Goal: Transaction & Acquisition: Download file/media

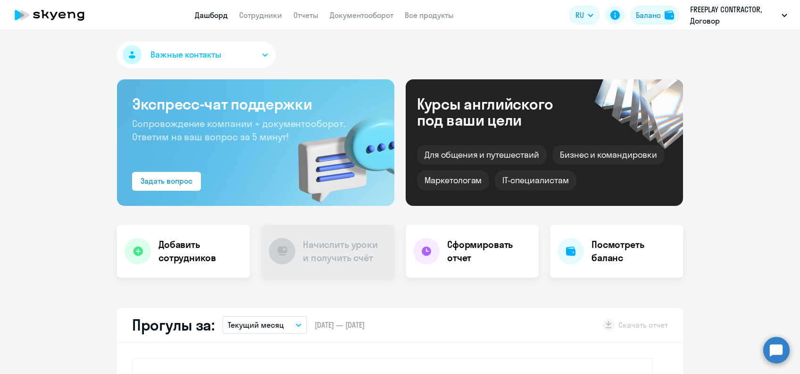
click at [257, 21] on app-header "Дашборд Сотрудники Отчеты Документооборот Все продукты Дашборд Сотрудники Отчет…" at bounding box center [400, 15] width 800 height 30
click at [264, 11] on link "Сотрудники" at bounding box center [260, 14] width 43 height 9
select select "30"
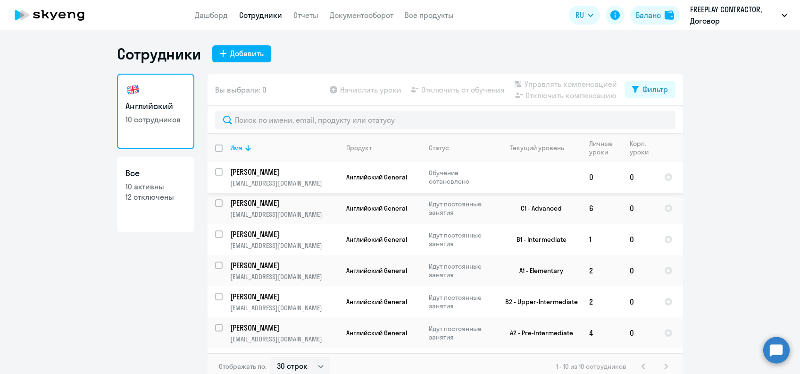
click at [215, 170] on input "select row 36634709" at bounding box center [224, 177] width 19 height 19
checkbox input "true"
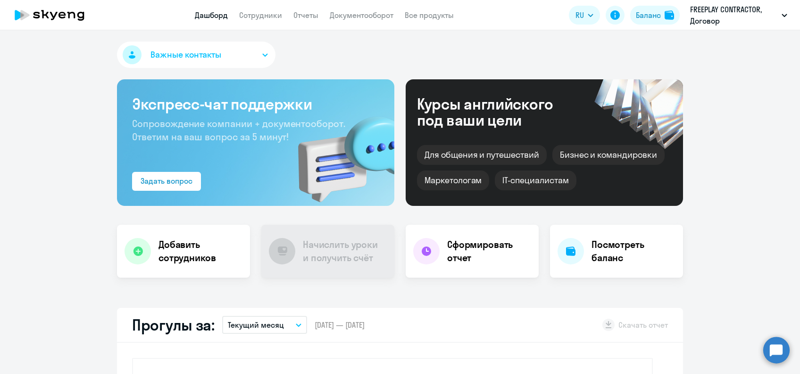
select select "30"
click at [274, 19] on link "Сотрудники" at bounding box center [260, 14] width 43 height 9
select select "30"
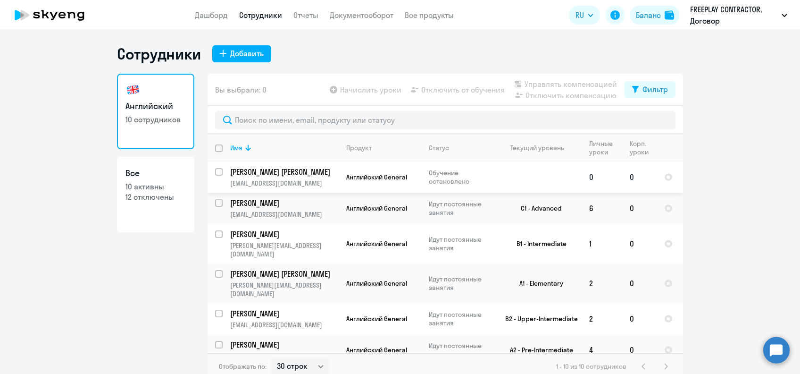
click at [215, 174] on input "select row 36634709" at bounding box center [224, 177] width 19 height 19
checkbox input "true"
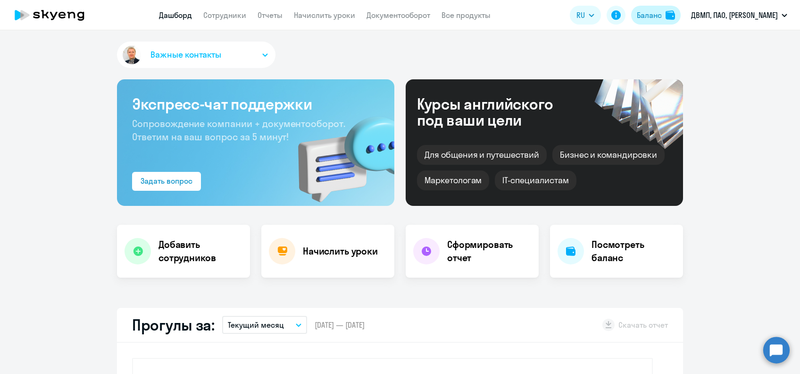
click at [642, 19] on div "Баланс" at bounding box center [649, 14] width 25 height 11
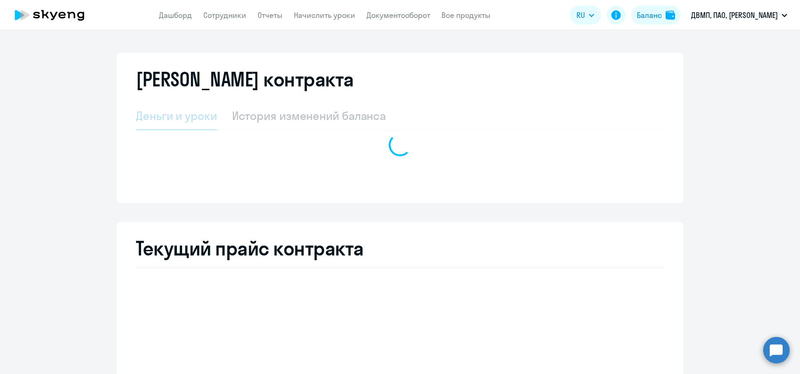
select select "english_adult_not_native_speaker"
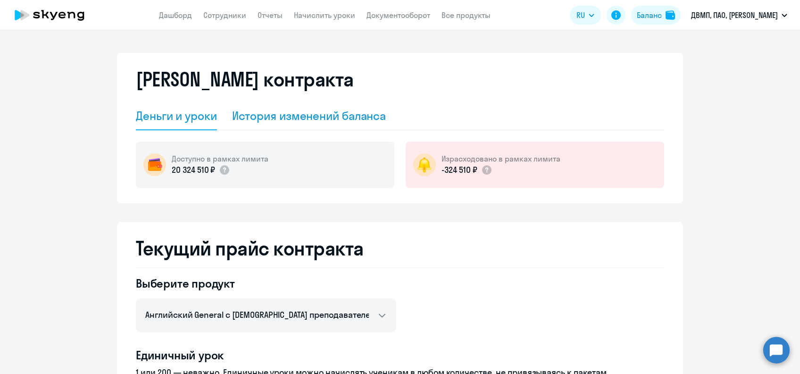
click at [337, 111] on div "История изменений баланса" at bounding box center [309, 115] width 154 height 15
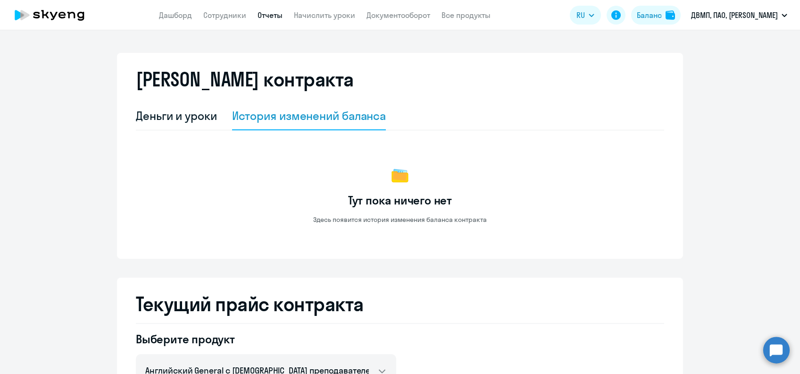
click at [275, 15] on link "Отчеты" at bounding box center [270, 14] width 25 height 9
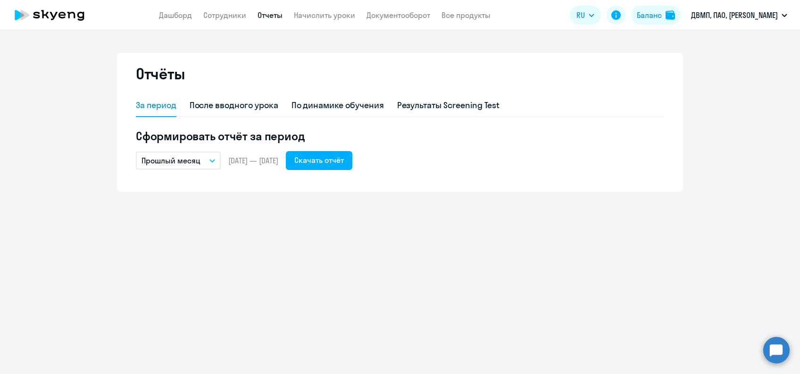
click at [181, 157] on p "Прошлый месяц" at bounding box center [171, 160] width 59 height 11
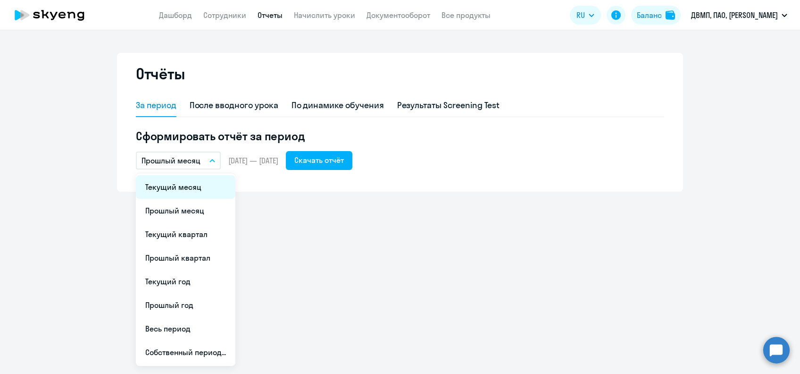
click at [188, 183] on li "Текущий месяц" at bounding box center [186, 187] width 100 height 24
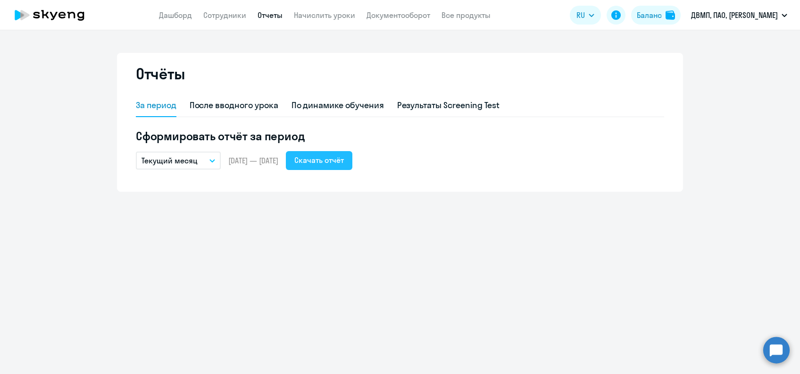
click at [336, 161] on div "Скачать отчёт" at bounding box center [319, 159] width 50 height 11
click at [193, 158] on p "Текущий месяц" at bounding box center [170, 160] width 56 height 11
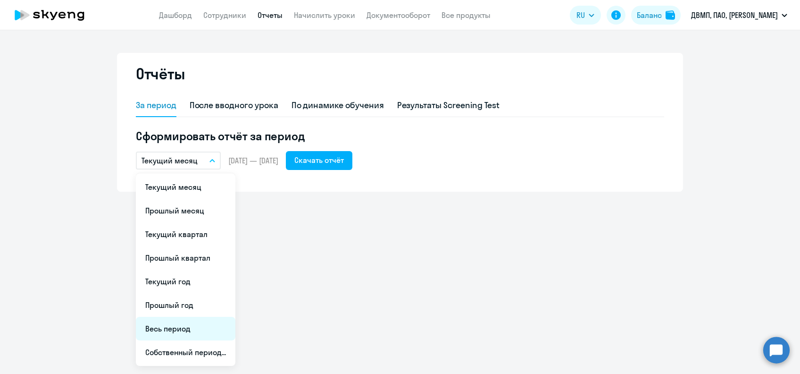
click at [184, 328] on li "Весь период" at bounding box center [186, 329] width 100 height 24
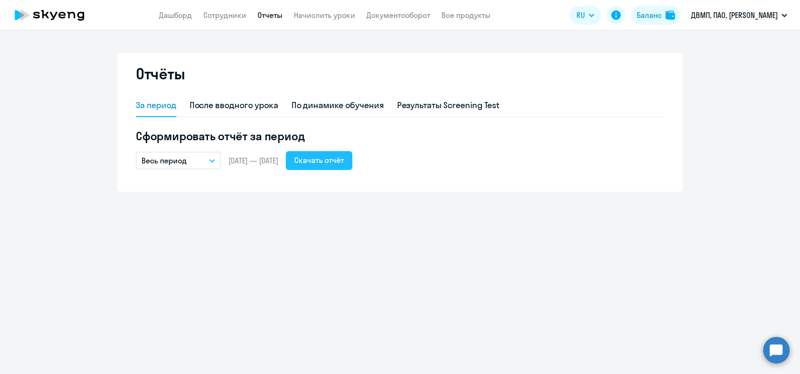
click at [337, 162] on div "Скачать отчёт" at bounding box center [319, 159] width 50 height 11
click at [350, 105] on div "По динамике обучения" at bounding box center [338, 105] width 93 height 12
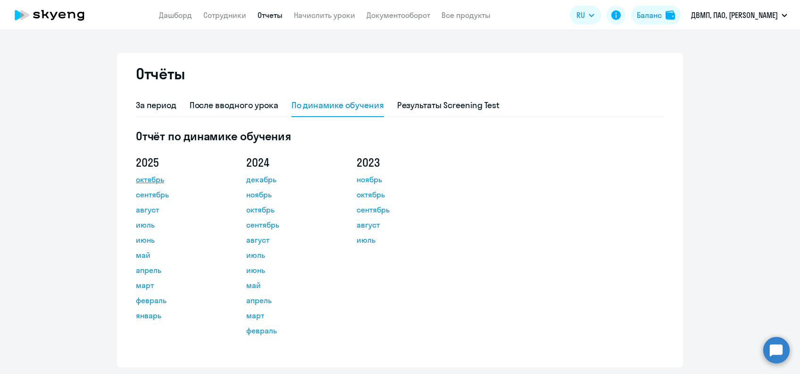
click at [149, 181] on link "октябрь" at bounding box center [178, 179] width 85 height 11
